Goal: Obtain resource: Obtain resource

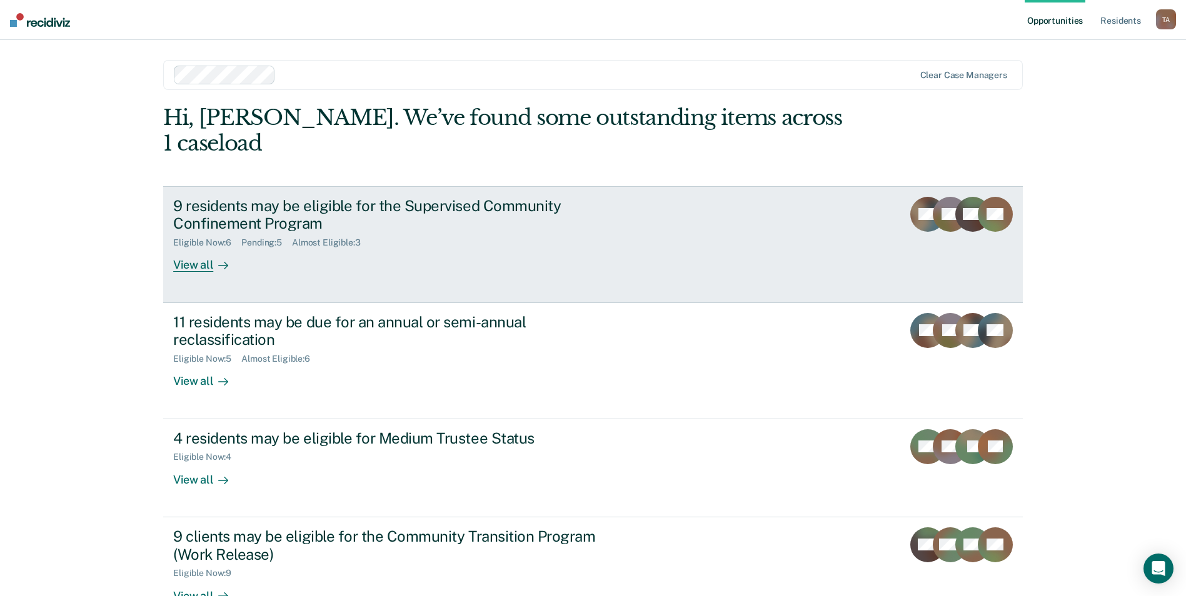
click at [213, 258] on div at bounding box center [220, 265] width 15 height 14
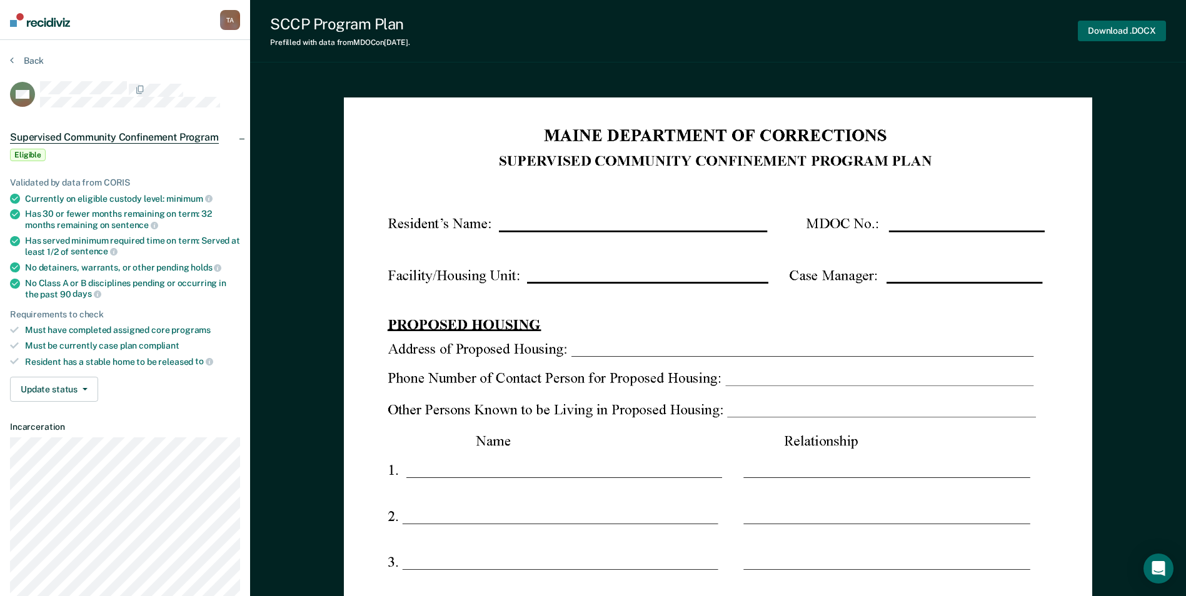
click at [1100, 31] on button "Download .DOCX" at bounding box center [1122, 31] width 88 height 21
